Goal: Task Accomplishment & Management: Manage account settings

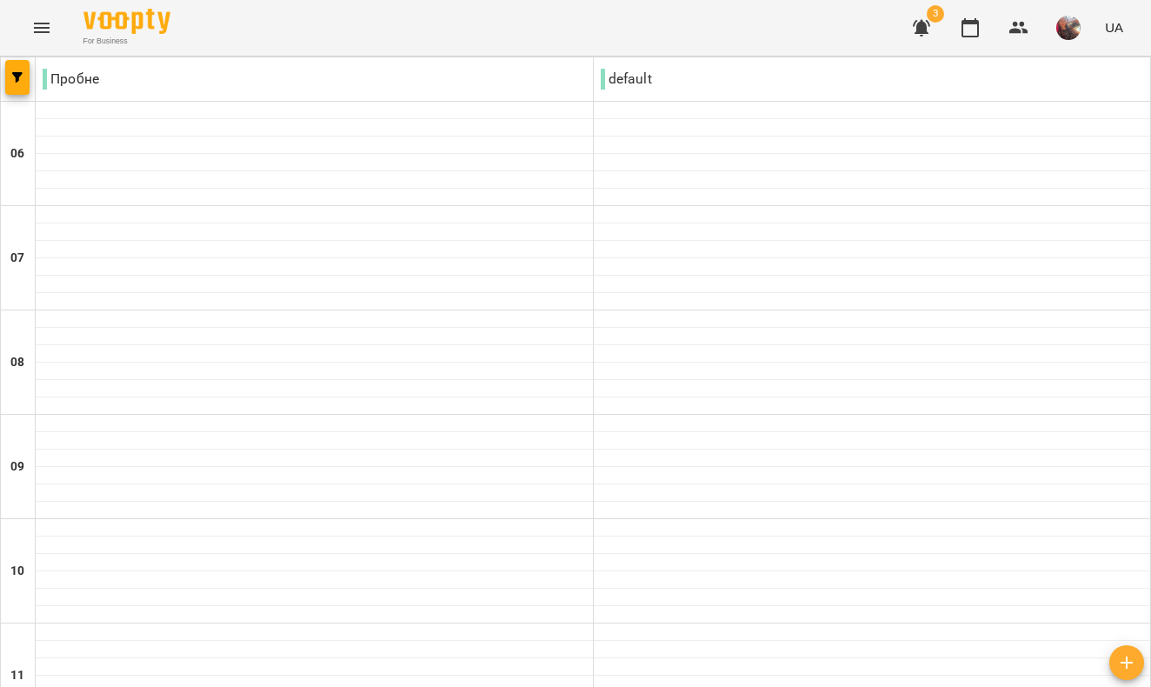
scroll to position [1304, 0]
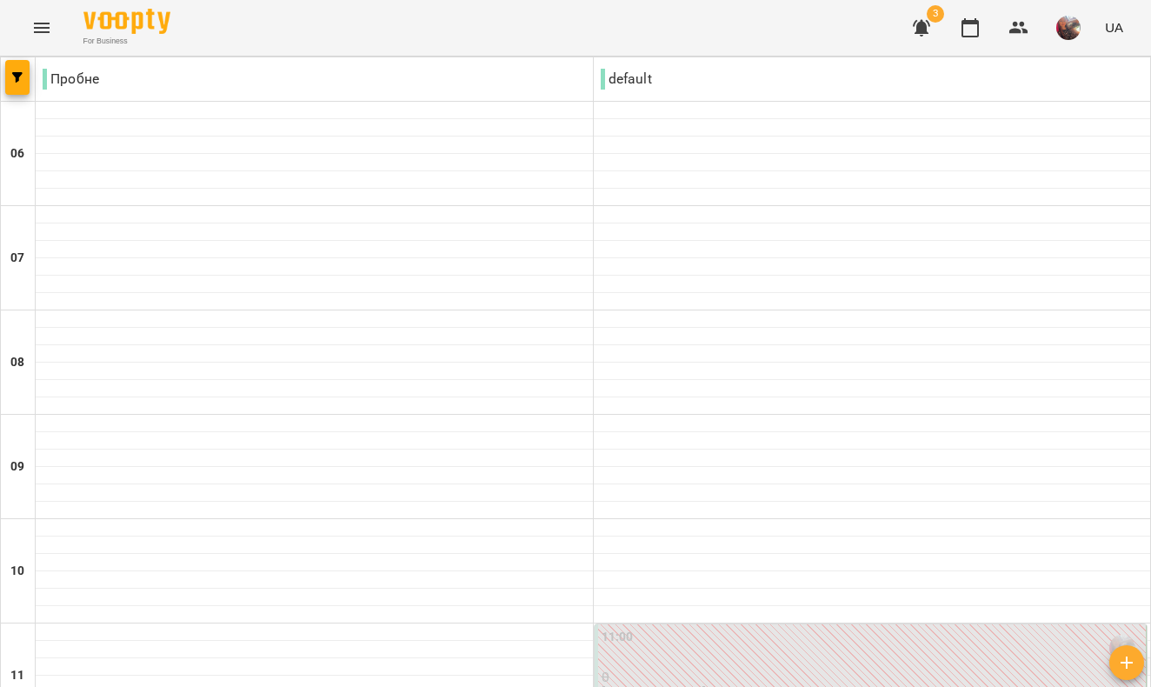
scroll to position [1209, 0]
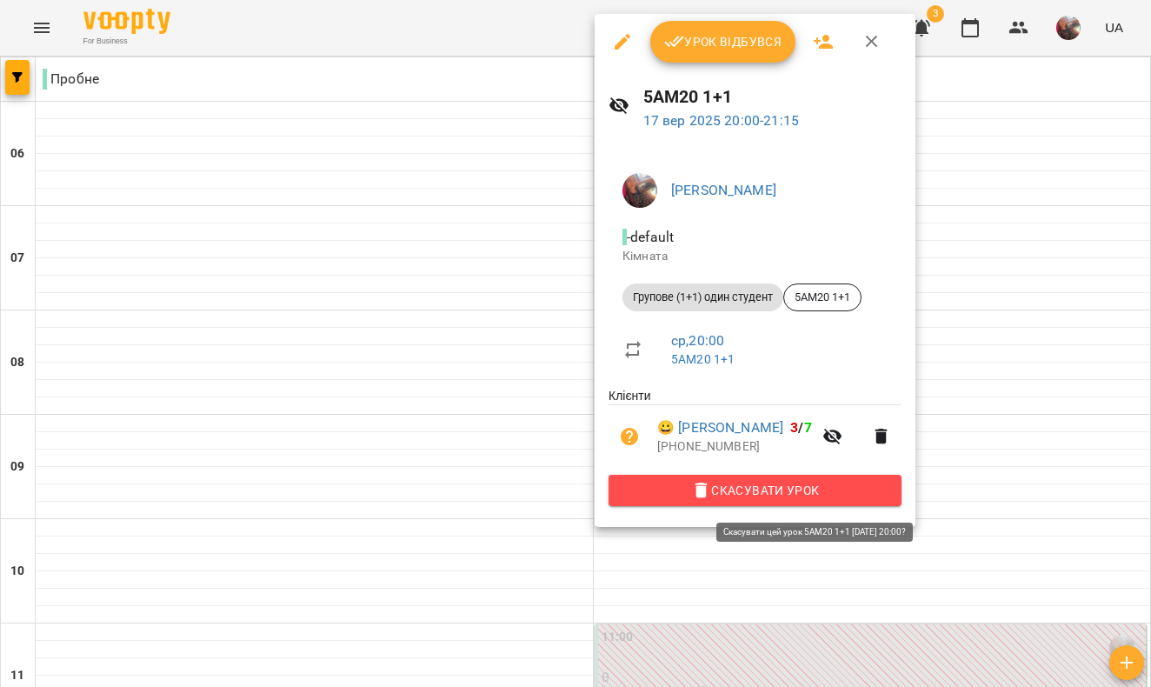
click at [748, 492] on span "Скасувати Урок" at bounding box center [755, 490] width 265 height 21
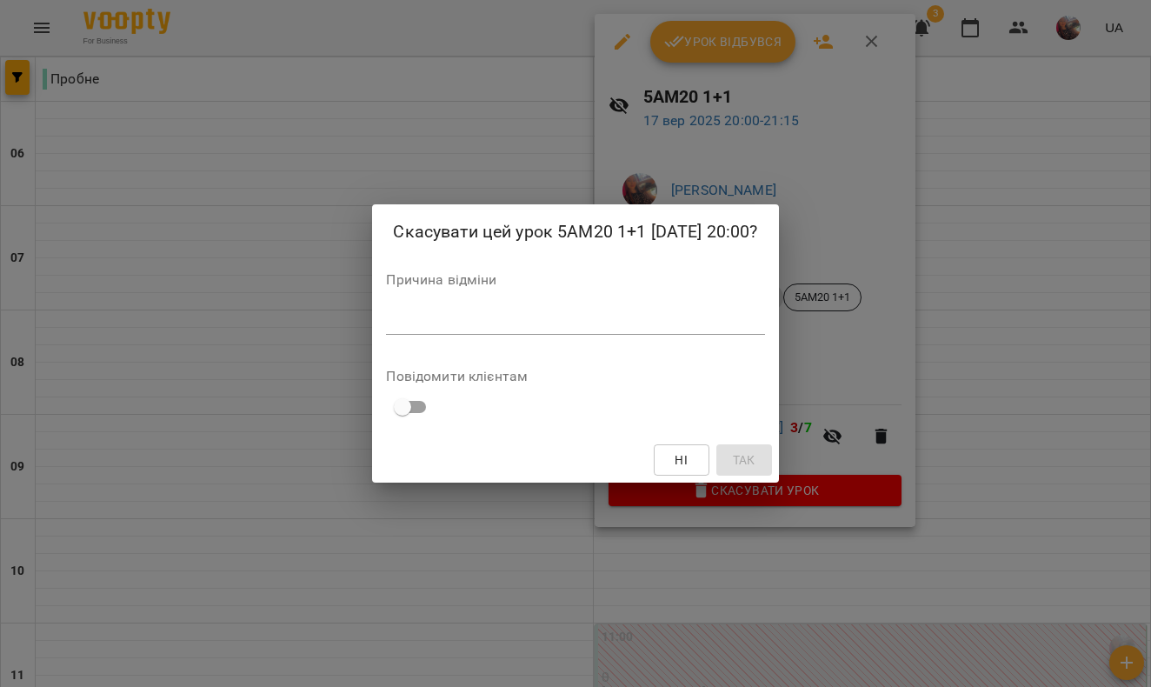
click at [679, 322] on textarea at bounding box center [575, 321] width 378 height 16
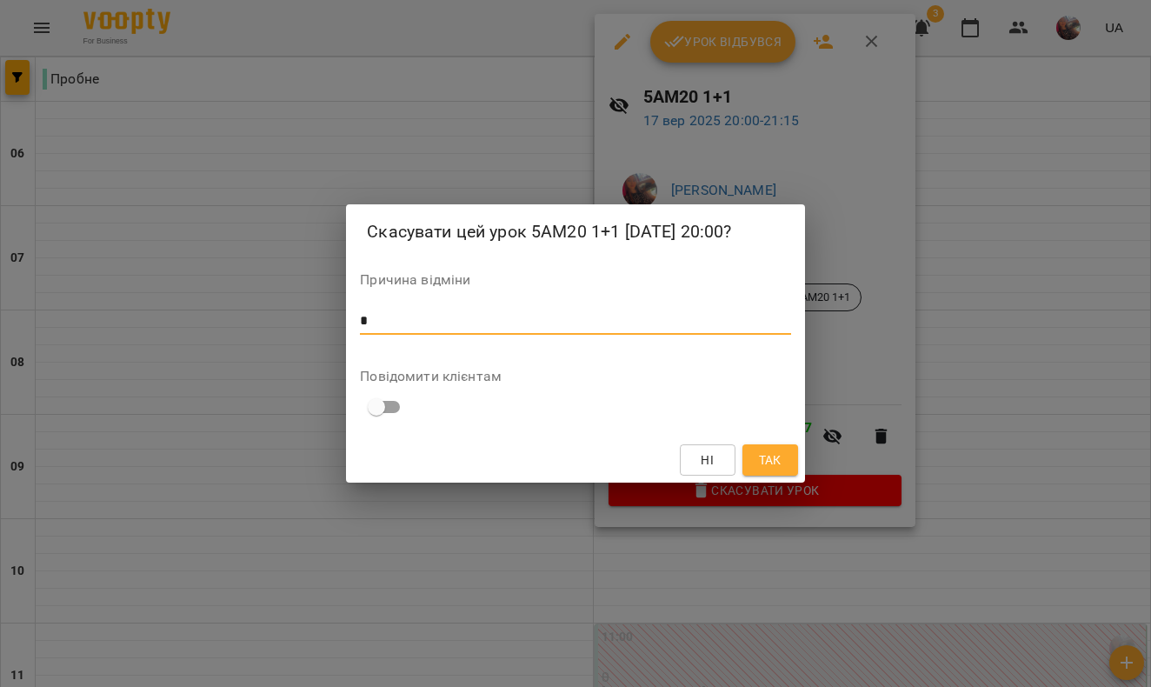
type textarea "*"
click at [788, 458] on button "Так" at bounding box center [770, 459] width 56 height 31
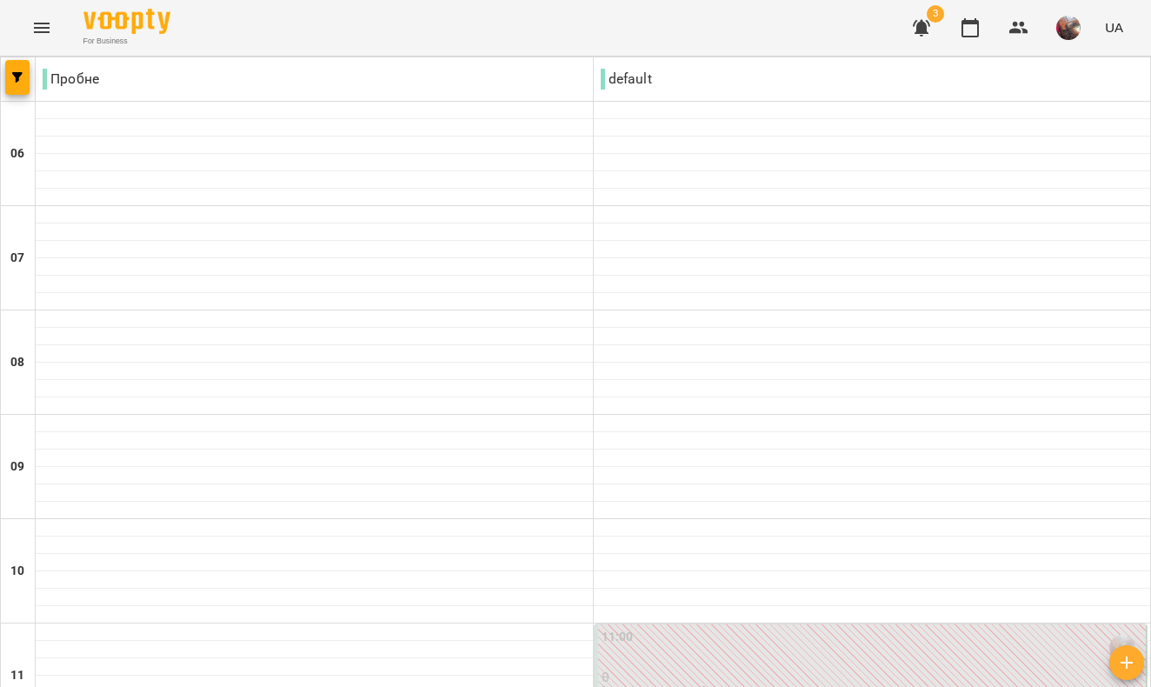
scroll to position [704, 0]
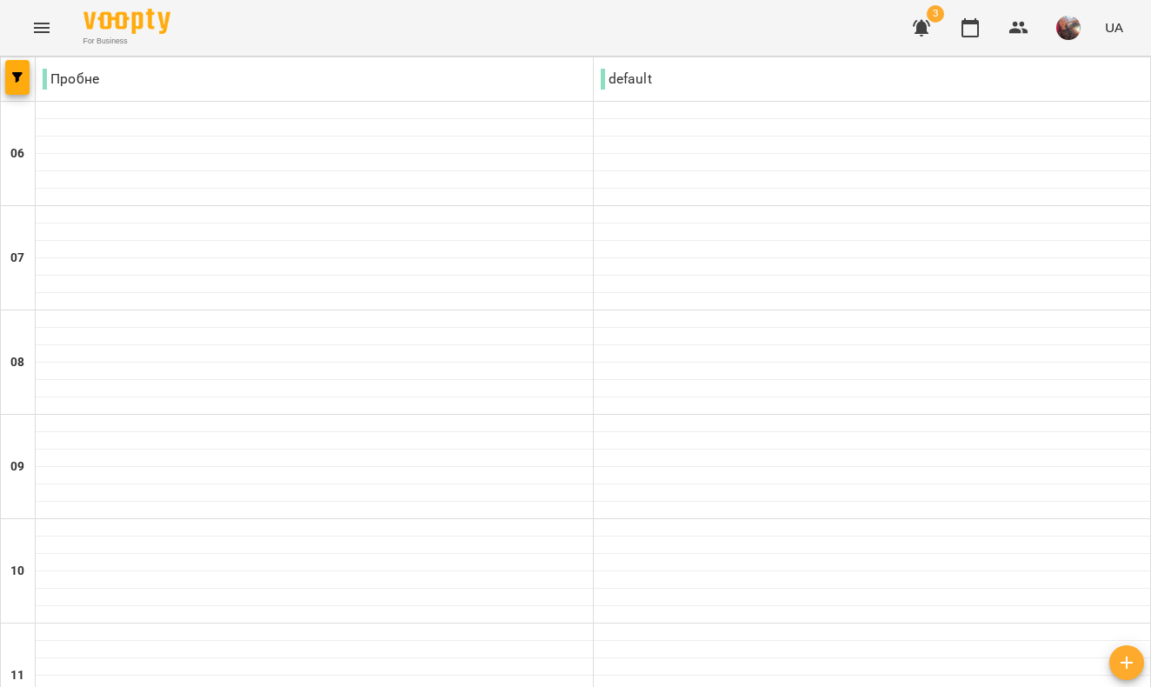
scroll to position [1107, 0]
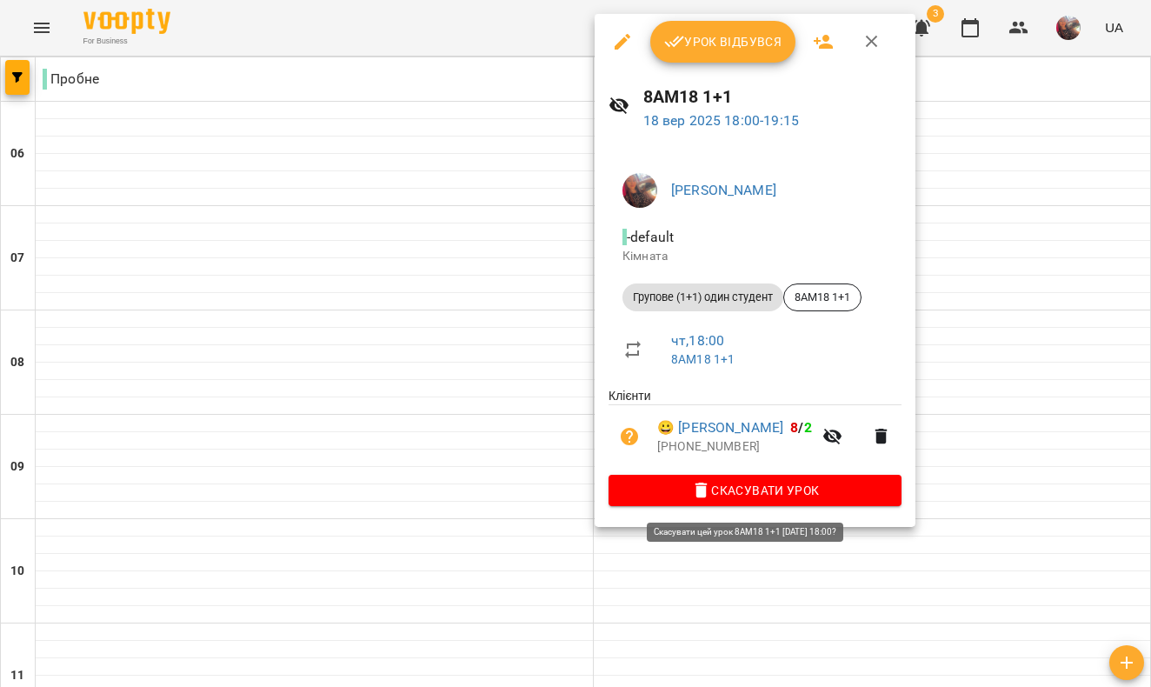
click at [798, 495] on span "Скасувати Урок" at bounding box center [755, 490] width 265 height 21
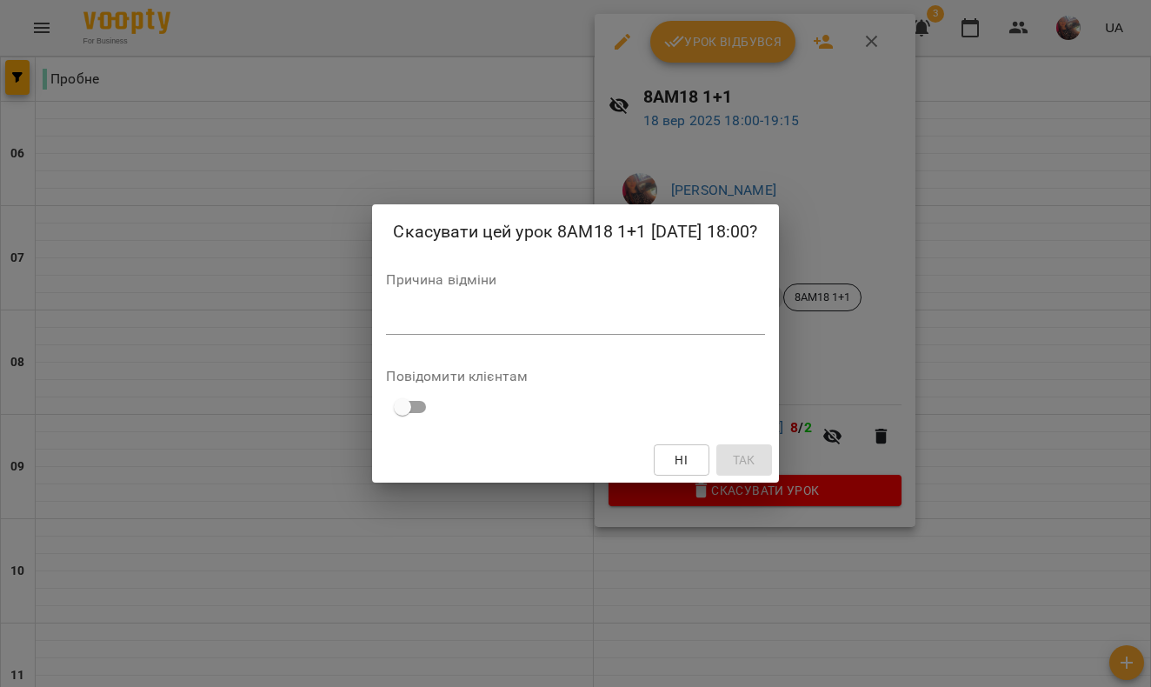
click at [697, 323] on textarea at bounding box center [575, 321] width 378 height 16
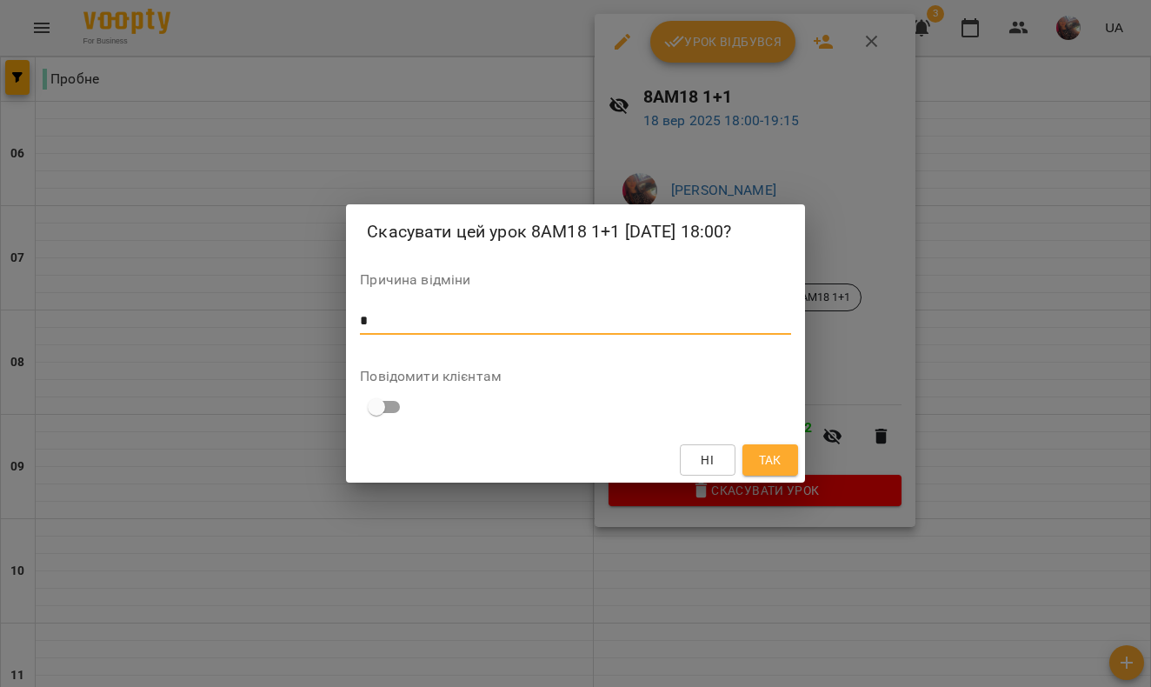
type textarea "*"
click at [772, 459] on span "Так" at bounding box center [770, 459] width 23 height 21
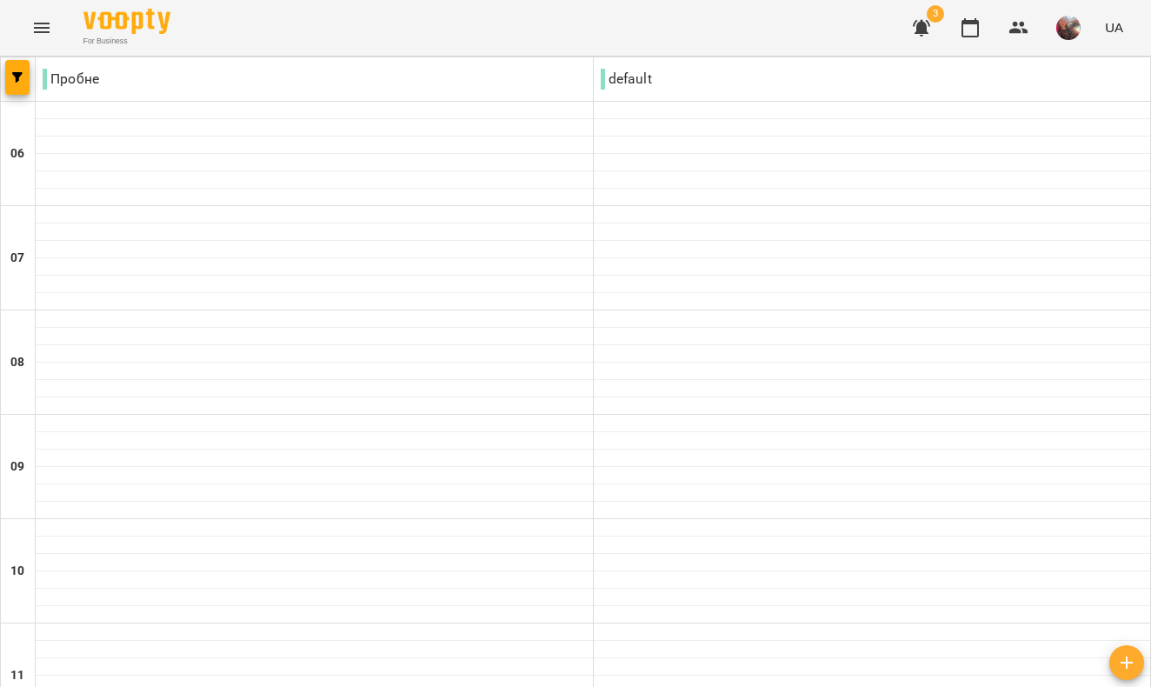
scroll to position [541, 0]
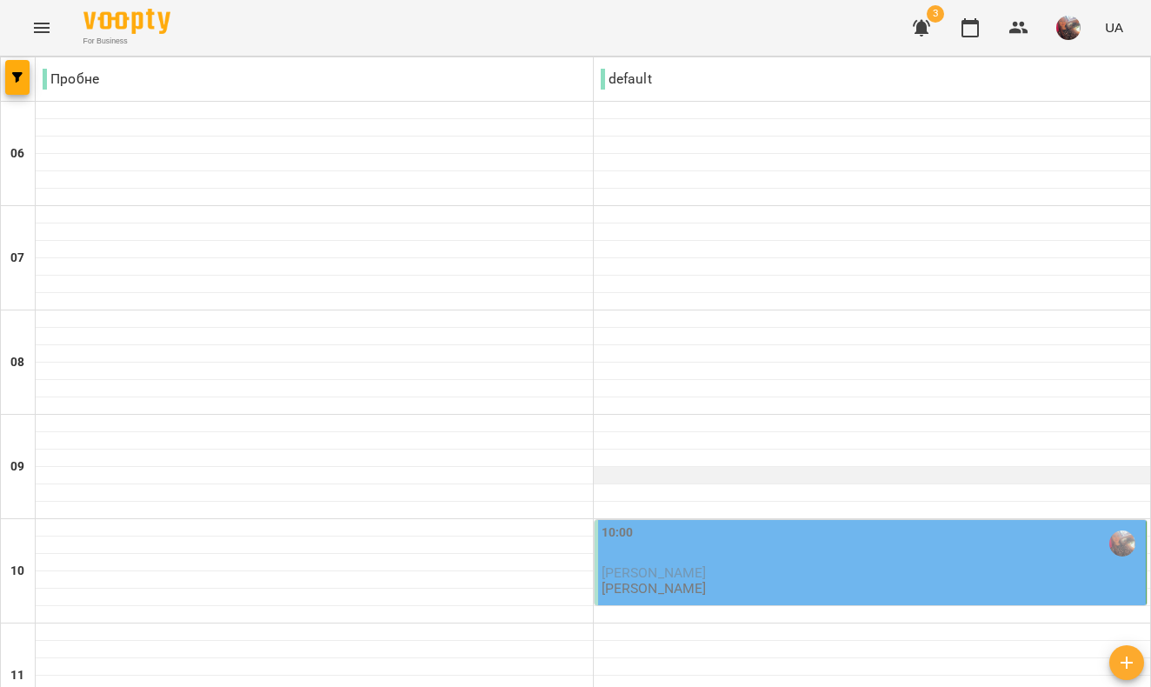
scroll to position [191, 0]
click at [656, 523] on div "10:00" at bounding box center [873, 543] width 542 height 40
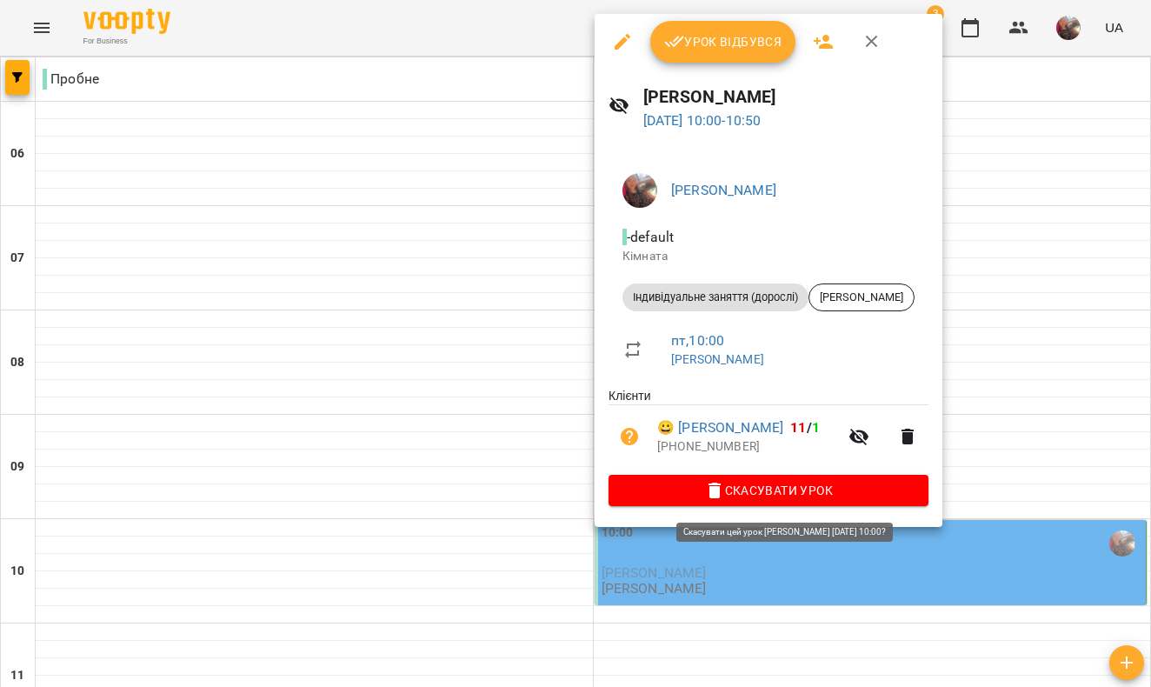
click at [816, 493] on span "Скасувати Урок" at bounding box center [769, 490] width 292 height 21
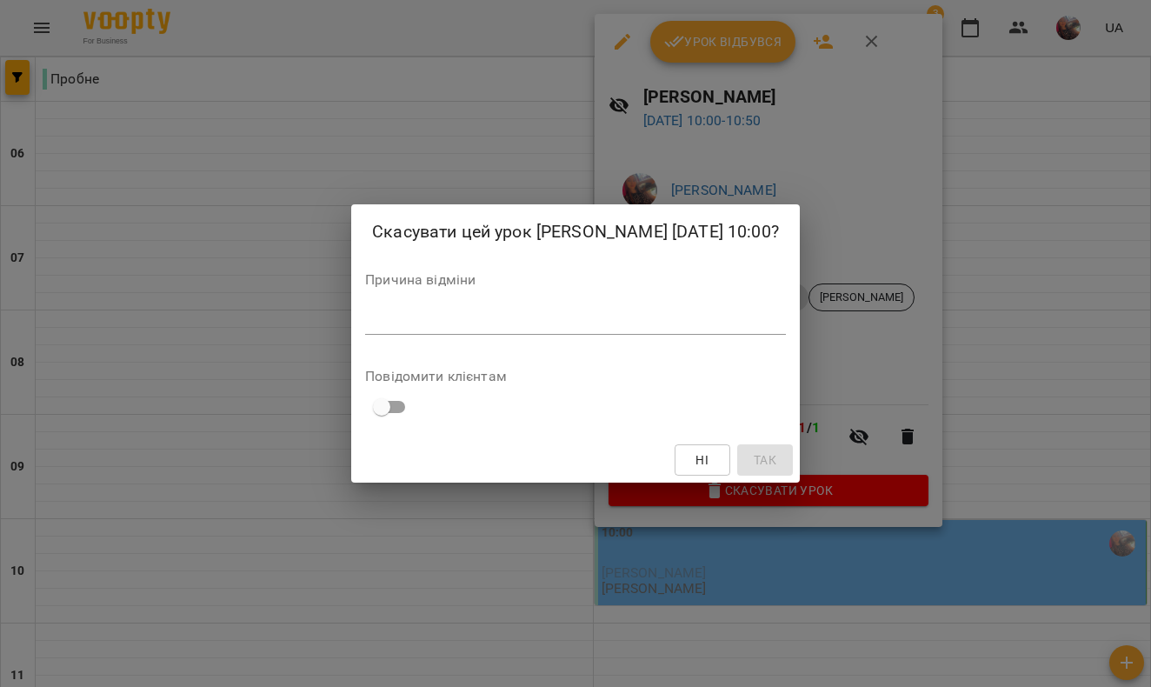
click at [703, 329] on textarea at bounding box center [575, 321] width 421 height 16
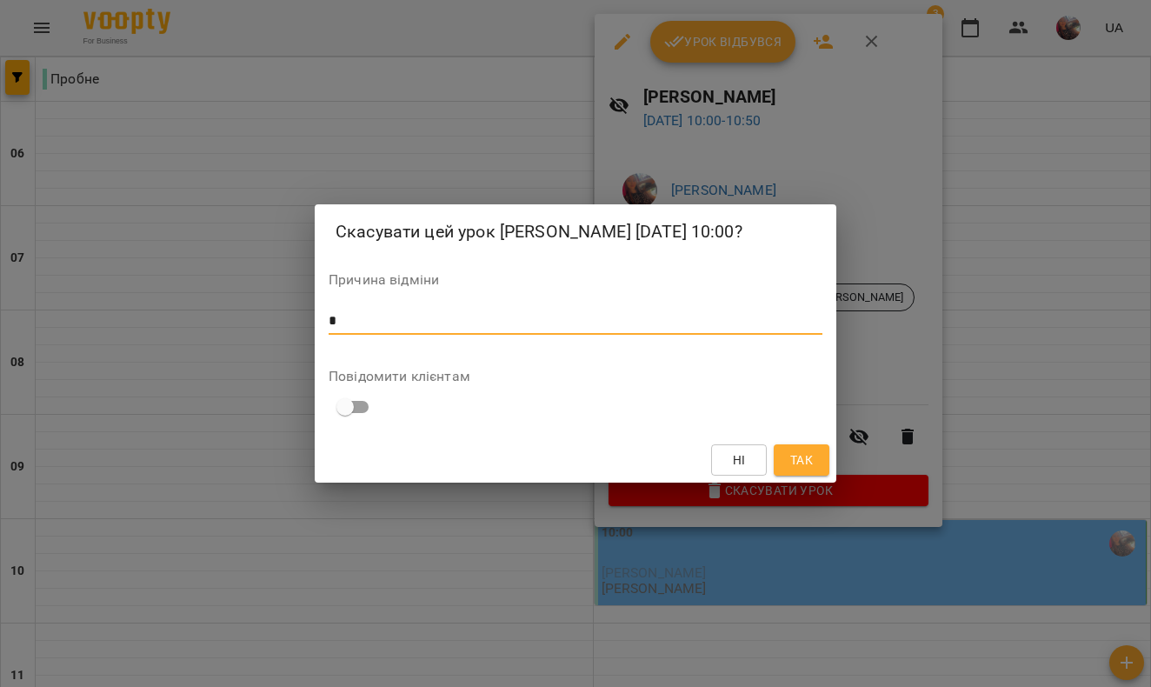
type textarea "*"
click at [816, 470] on button "Так" at bounding box center [802, 459] width 56 height 31
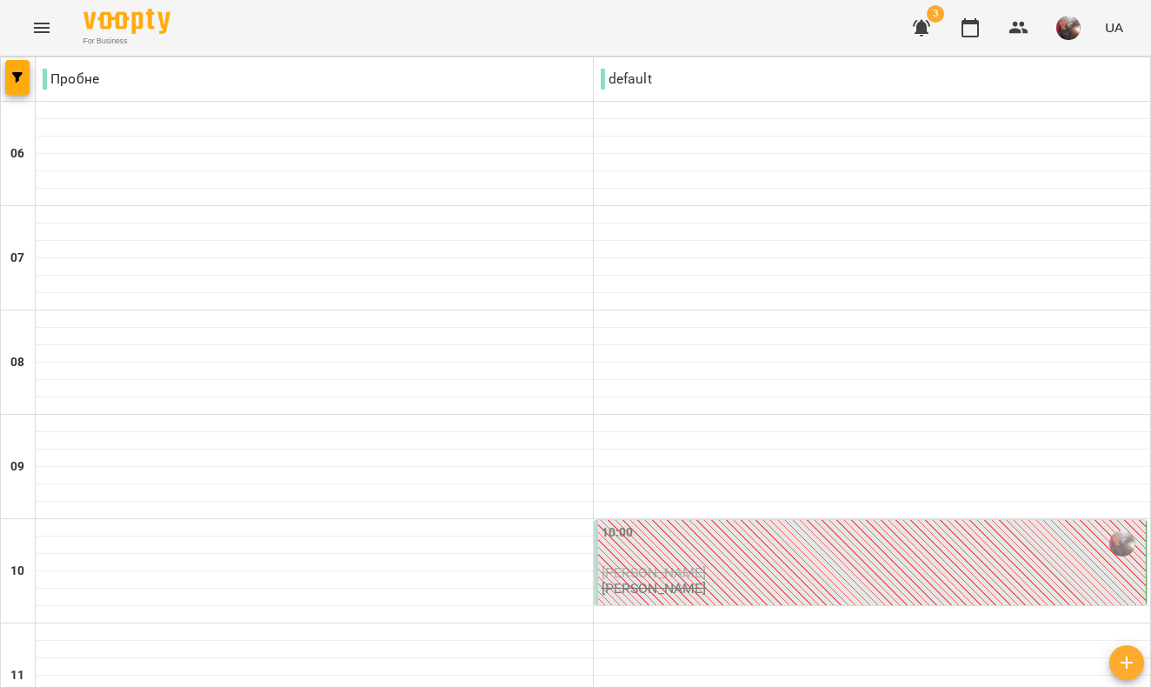
scroll to position [1152, 0]
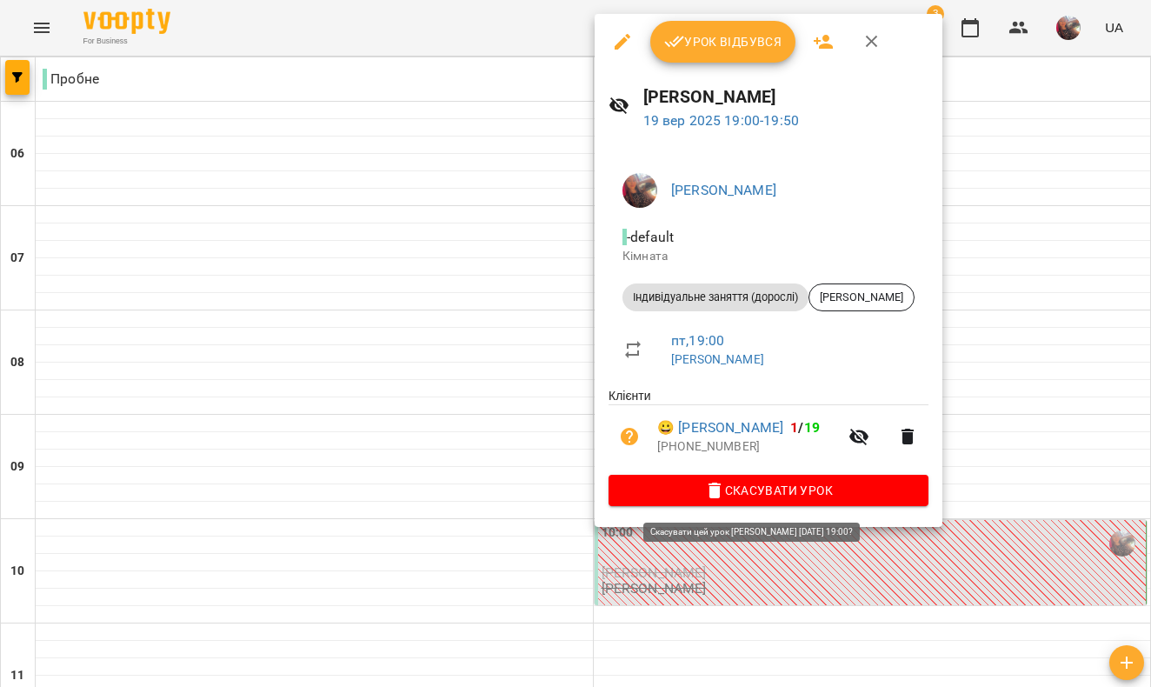
click at [668, 494] on span "Скасувати Урок" at bounding box center [769, 490] width 292 height 21
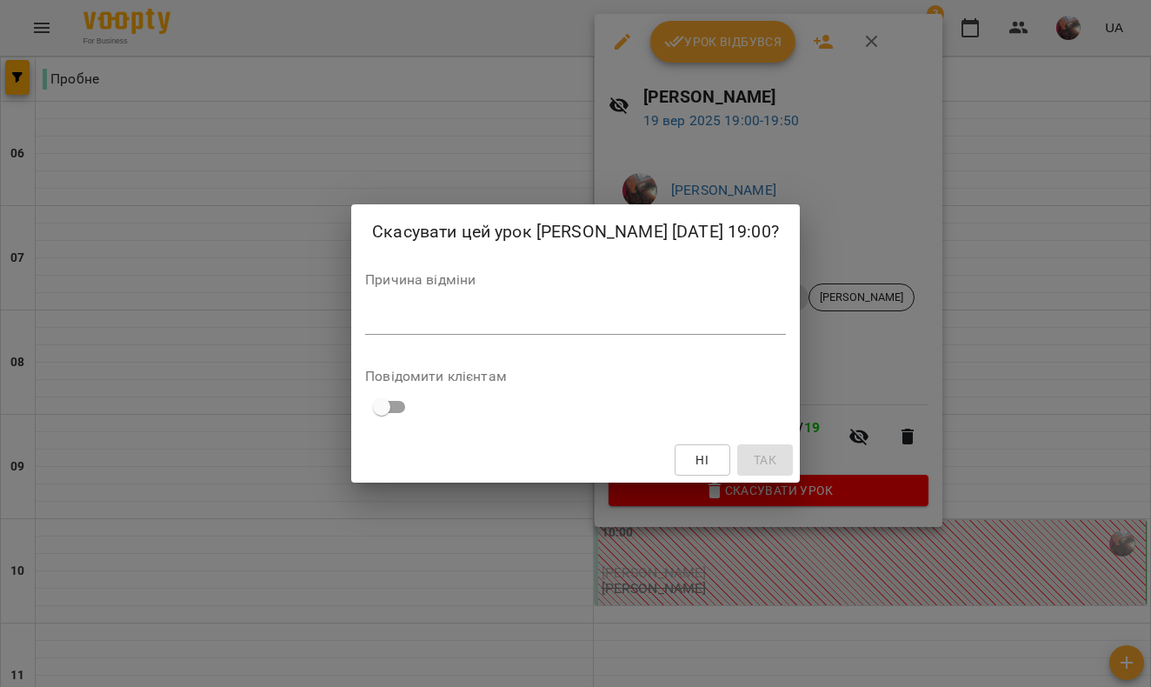
click at [620, 328] on textarea at bounding box center [575, 321] width 421 height 16
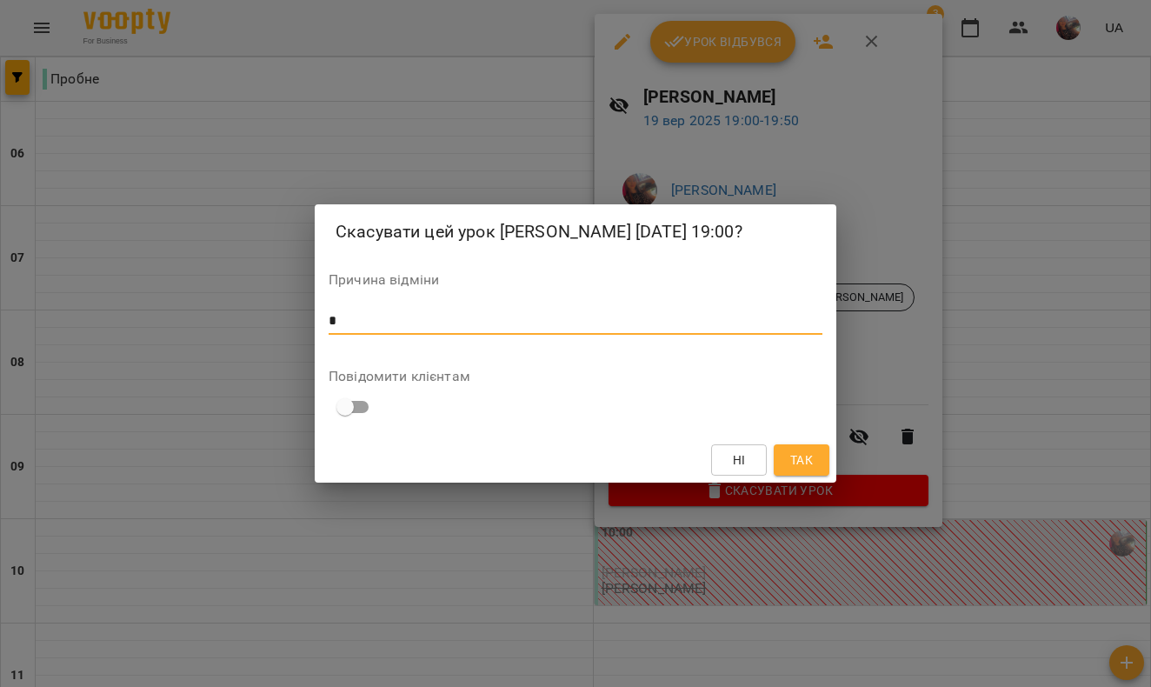
type textarea "*"
click at [802, 470] on span "Так" at bounding box center [801, 459] width 23 height 21
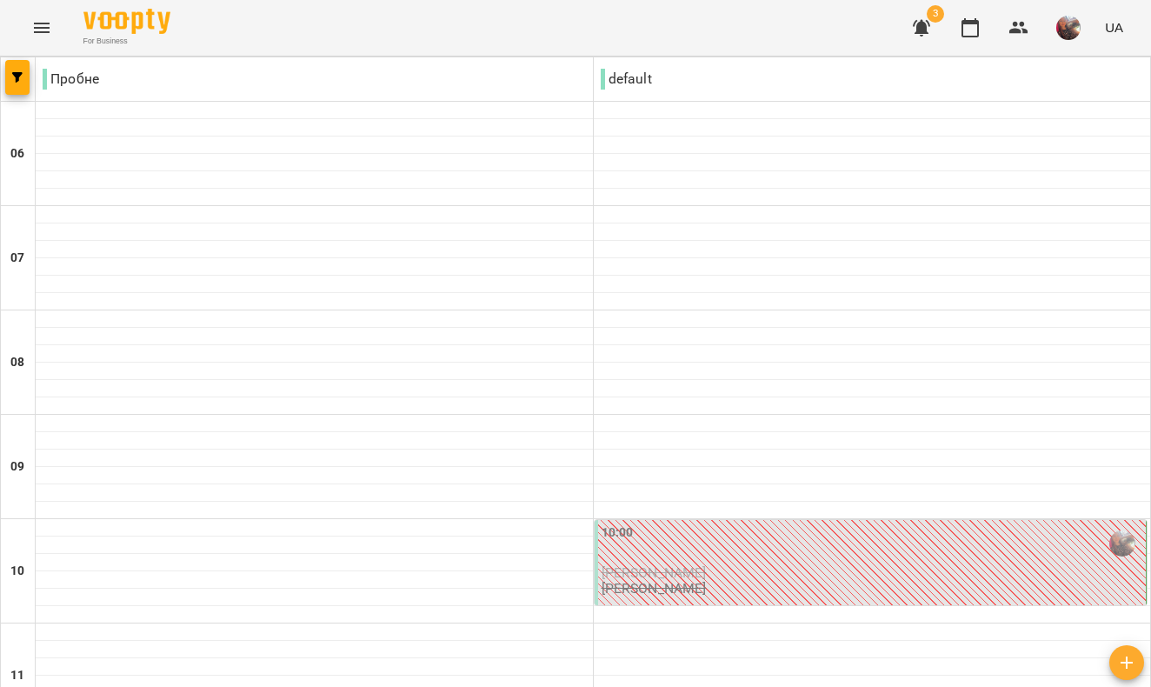
scroll to position [1304, 0]
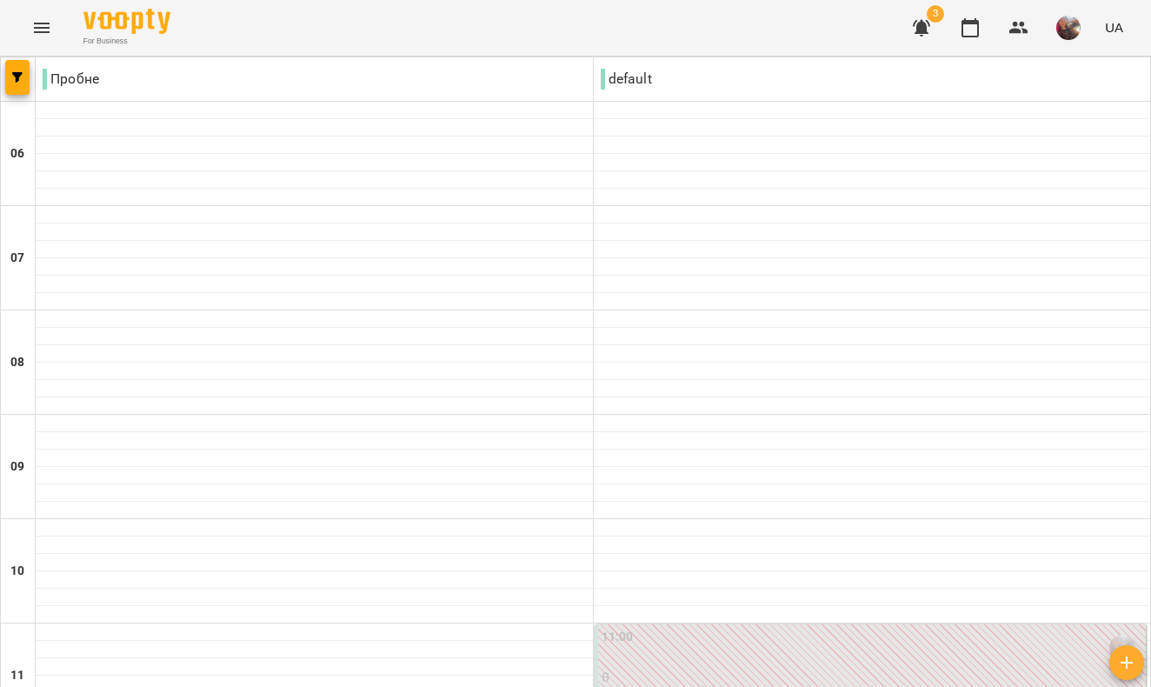
scroll to position [1002, 0]
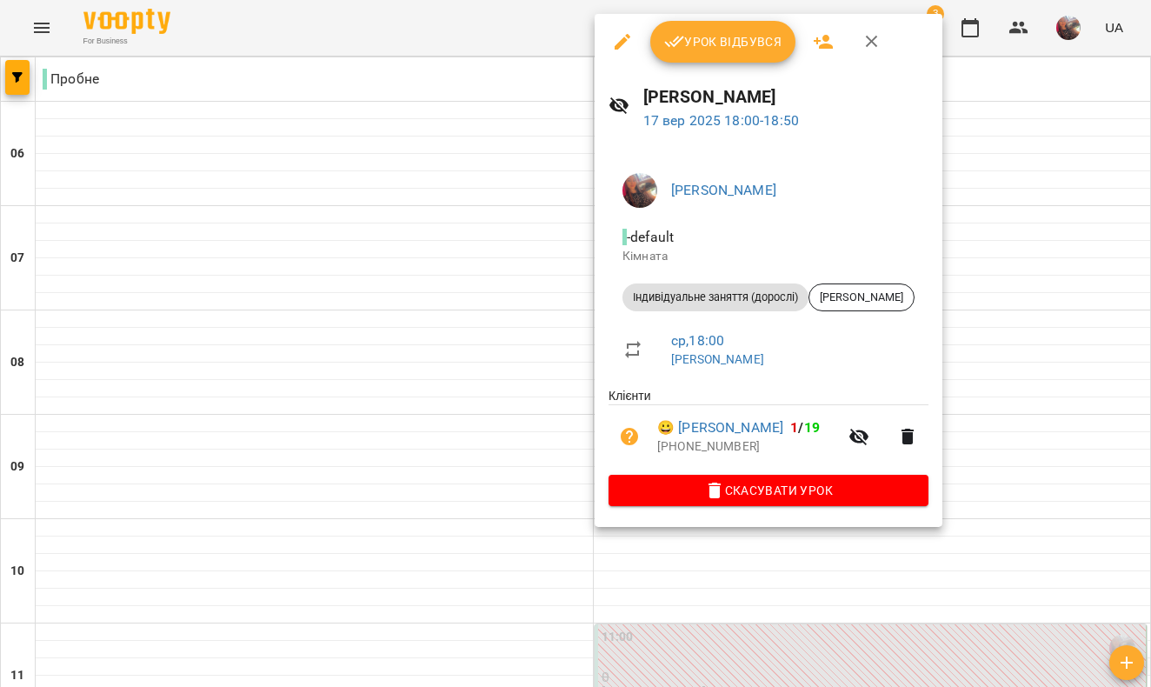
click at [708, 43] on span "Урок відбувся" at bounding box center [723, 41] width 118 height 21
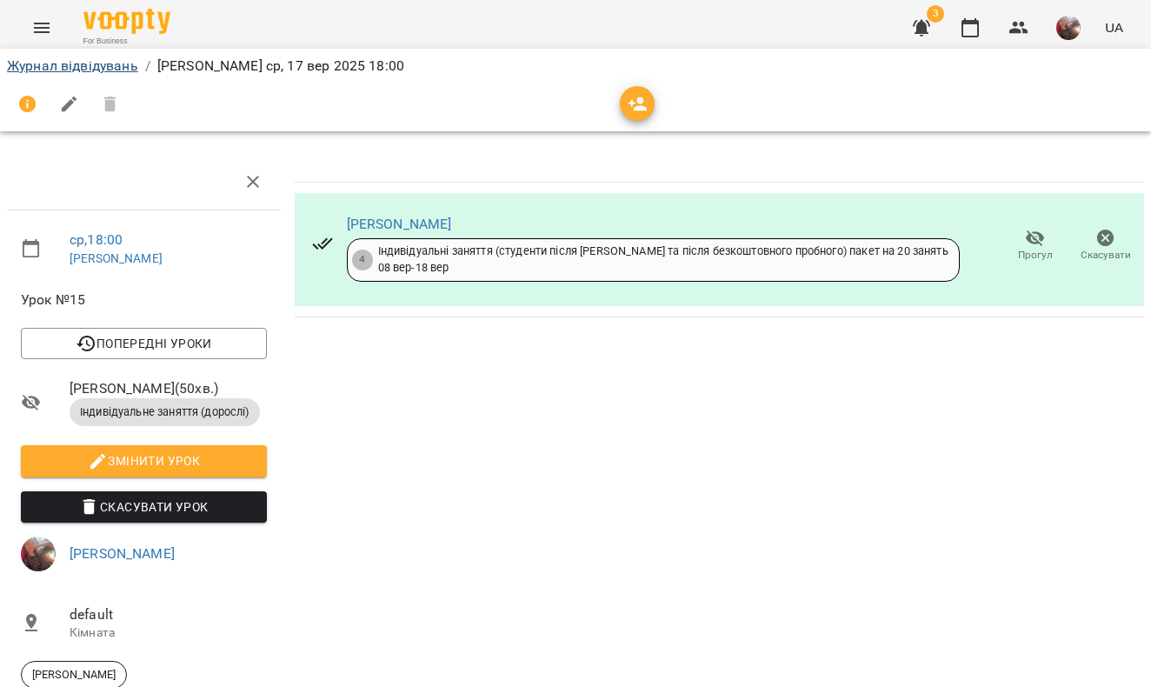
click at [116, 65] on link "Журнал відвідувань" at bounding box center [72, 65] width 131 height 17
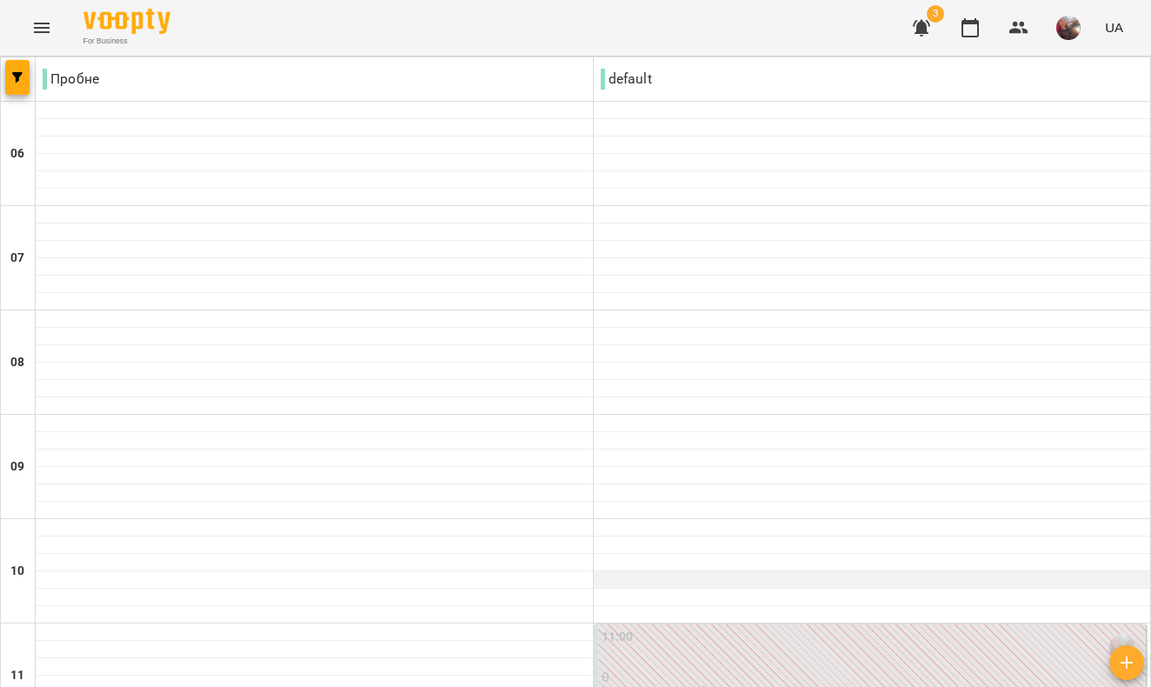
scroll to position [1158, 0]
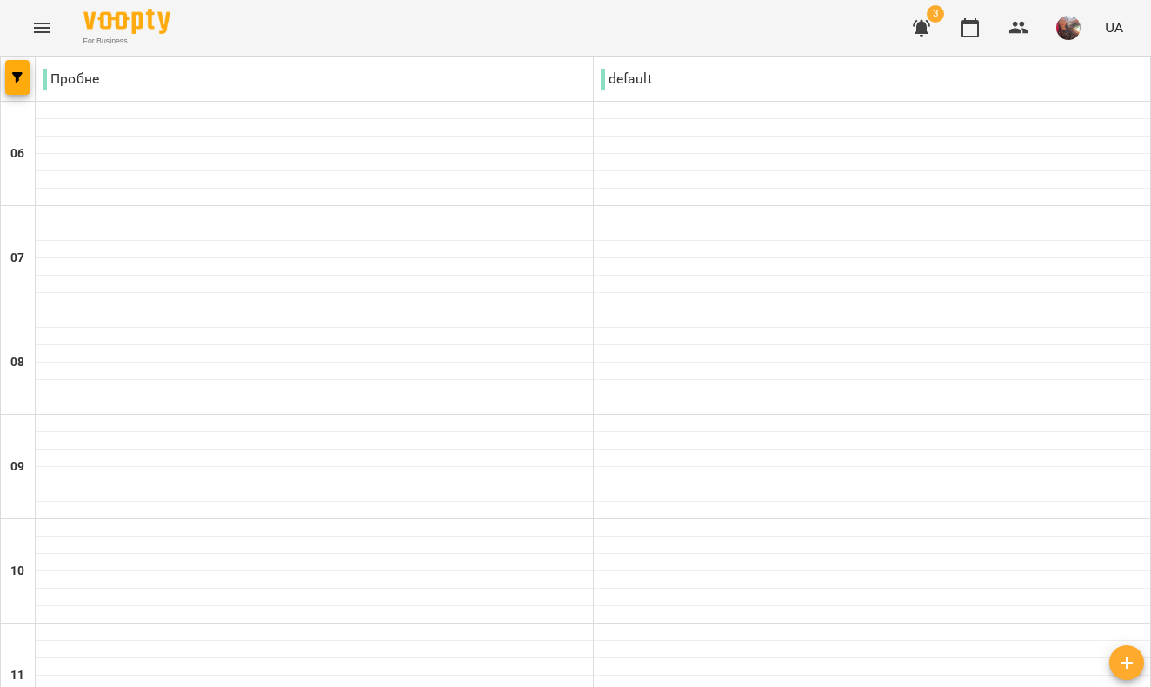
scroll to position [1304, 0]
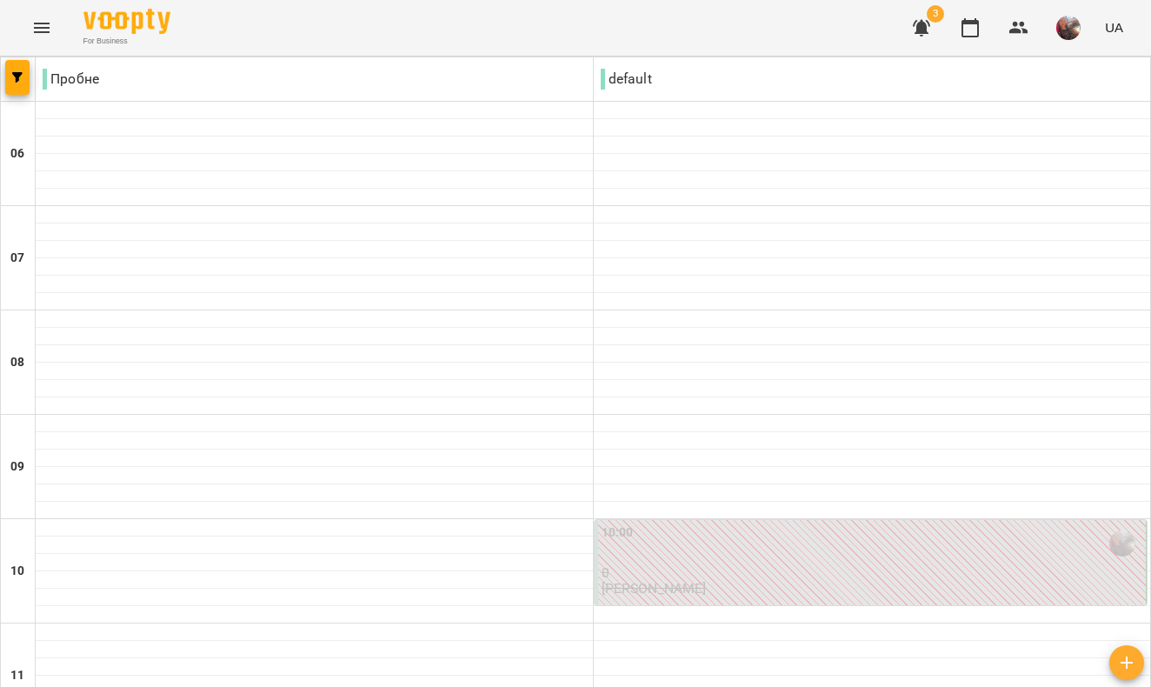
scroll to position [1161, 0]
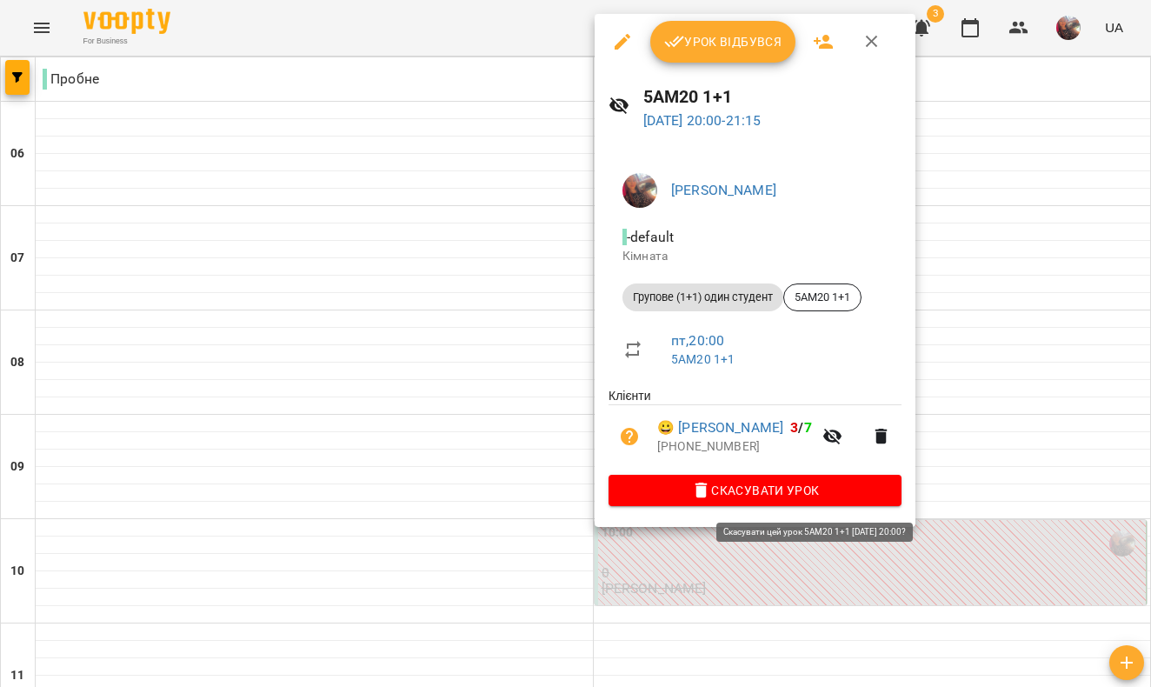
click at [749, 494] on span "Скасувати Урок" at bounding box center [755, 490] width 265 height 21
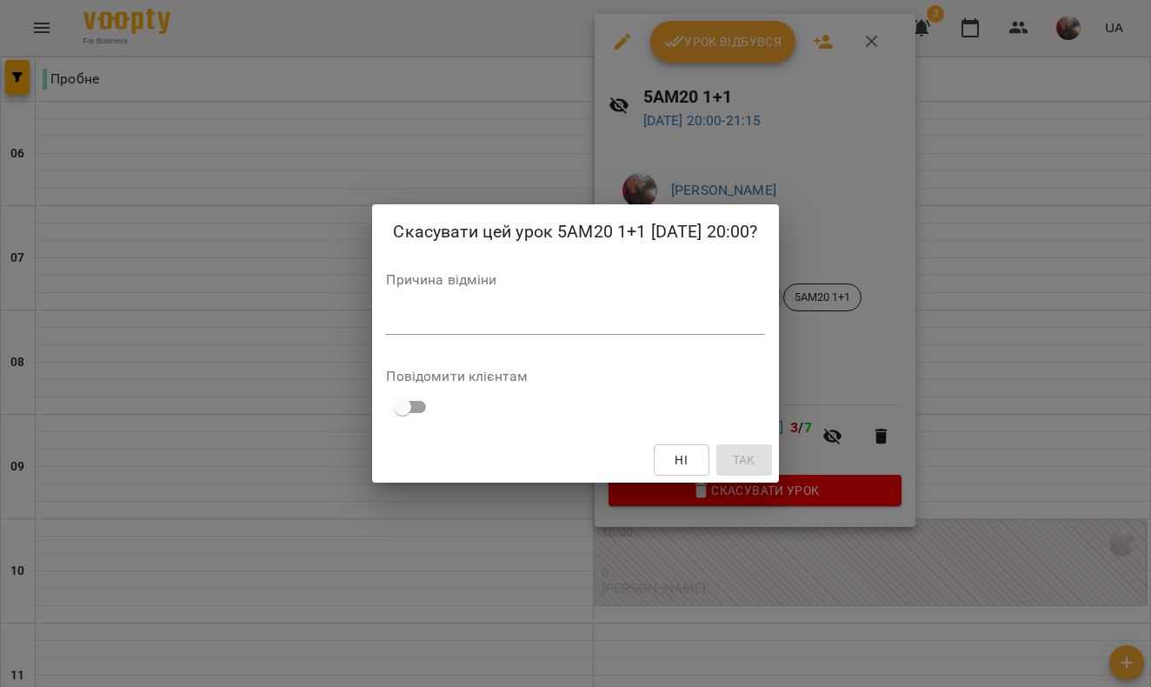
click at [643, 320] on textarea at bounding box center [575, 321] width 378 height 16
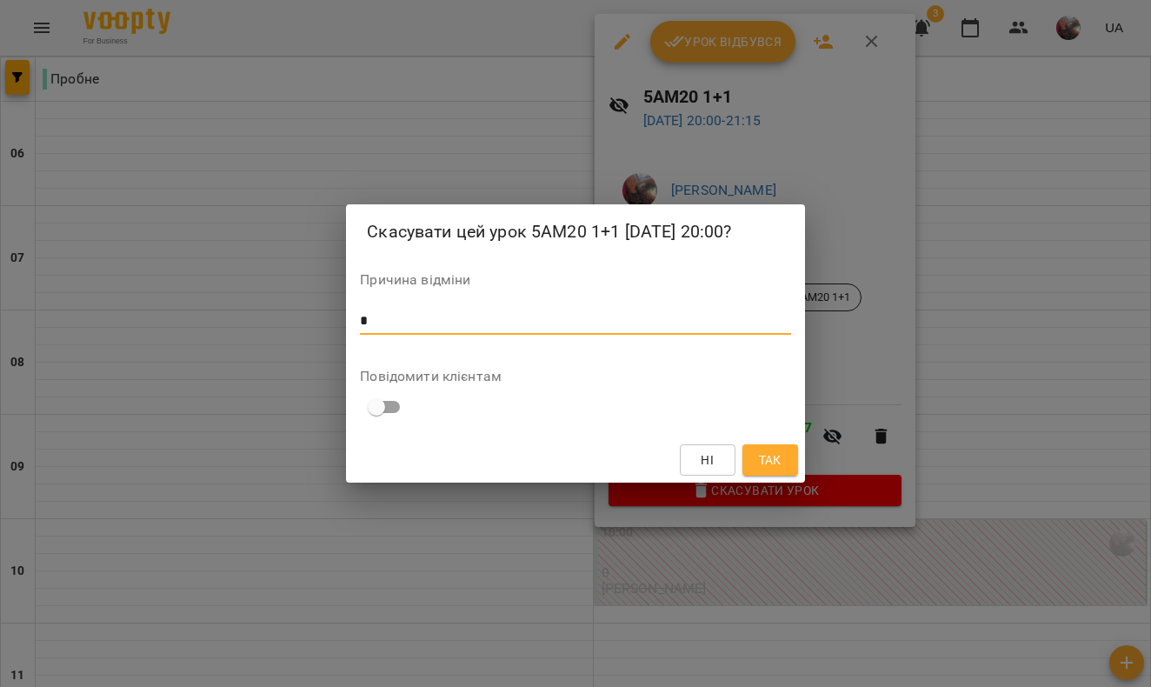
type textarea "*"
click at [770, 456] on span "Так" at bounding box center [770, 459] width 23 height 21
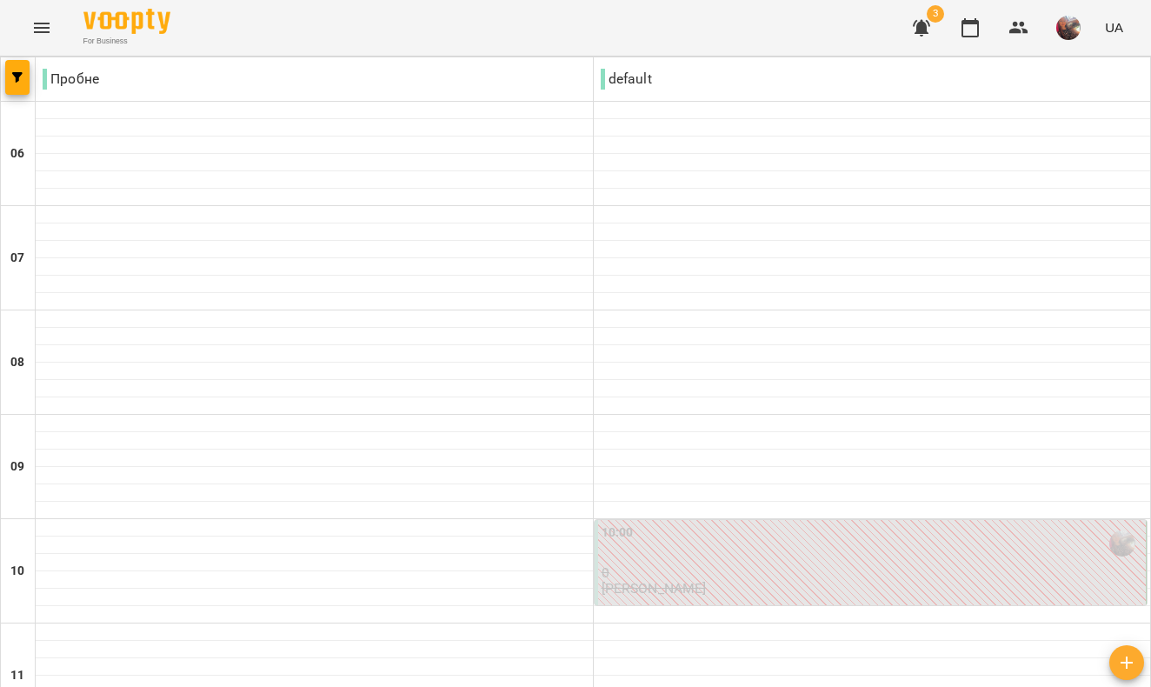
scroll to position [0, 0]
